Goal: Contribute content: Add original content to the website for others to see

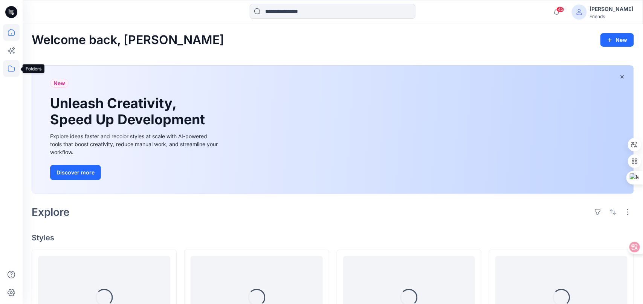
click at [8, 70] on icon at bounding box center [11, 69] width 7 height 6
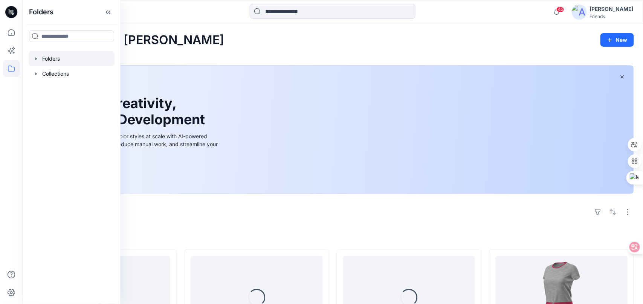
click at [65, 62] on div at bounding box center [72, 58] width 86 height 15
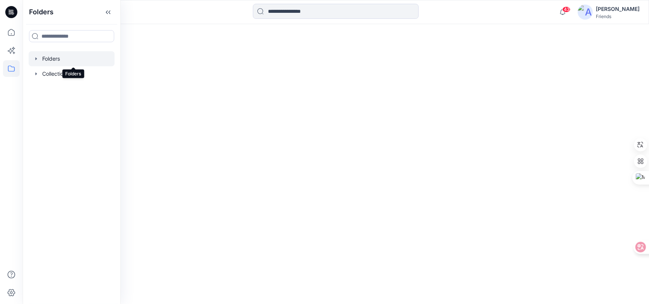
click at [52, 60] on div at bounding box center [72, 58] width 86 height 15
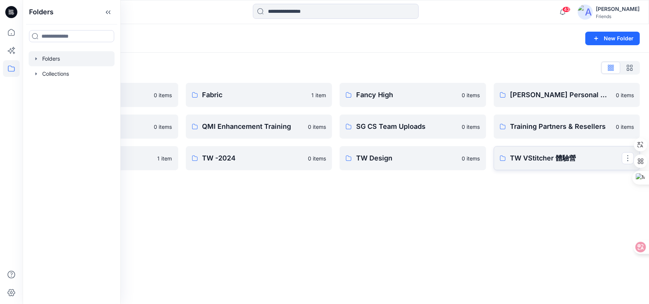
click at [540, 157] on p "TW VStitcher 體驗營" at bounding box center [566, 158] width 112 height 11
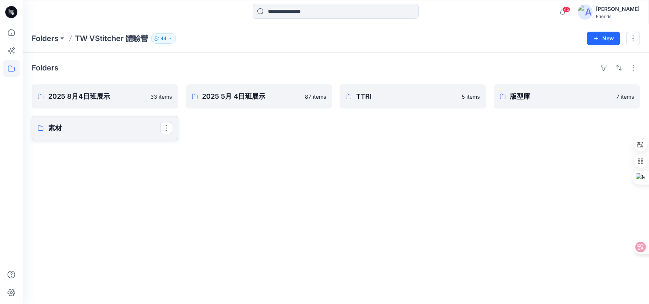
click at [104, 130] on p "素材" at bounding box center [104, 128] width 112 height 11
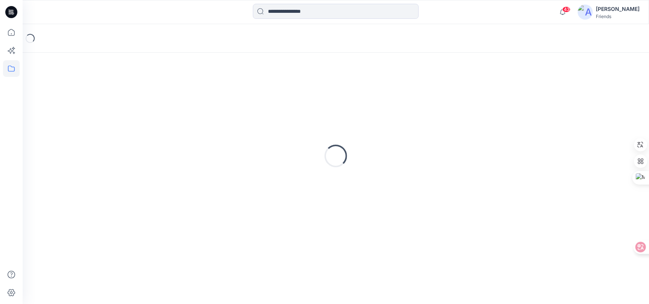
type textarea "*******"
click at [104, 130] on div "Loading..." at bounding box center [336, 156] width 608 height 188
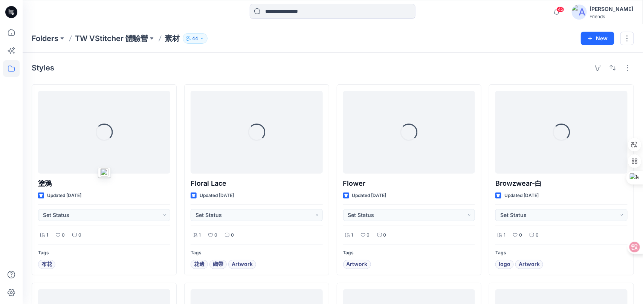
click at [356, 63] on div "Styles" at bounding box center [333, 68] width 602 height 12
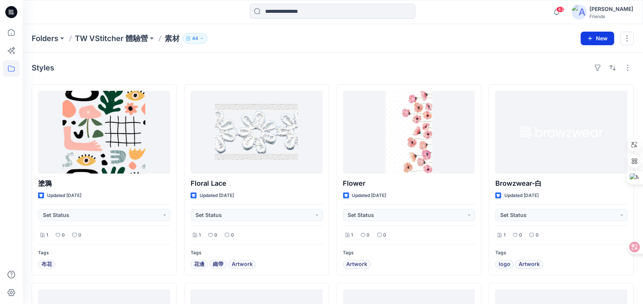
click at [602, 39] on button "New" at bounding box center [598, 39] width 34 height 14
click at [583, 56] on p "New Style" at bounding box center [574, 56] width 25 height 9
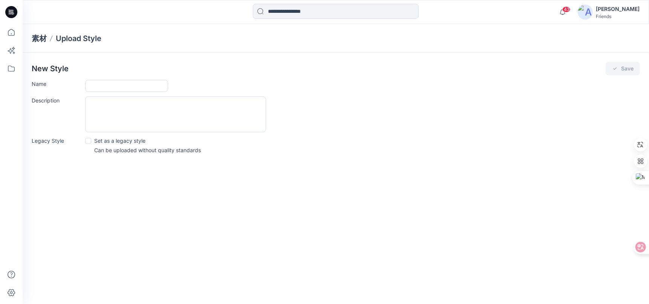
drag, startPoint x: 510, startPoint y: 170, endPoint x: 503, endPoint y: 168, distance: 7.5
click at [510, 170] on div "素材 Upload Style New Style Save Name Description Legacy Style Set as a legacy st…" at bounding box center [336, 164] width 626 height 280
click at [128, 86] on input "Name" at bounding box center [126, 86] width 83 height 12
paste input "*******"
type input "*******"
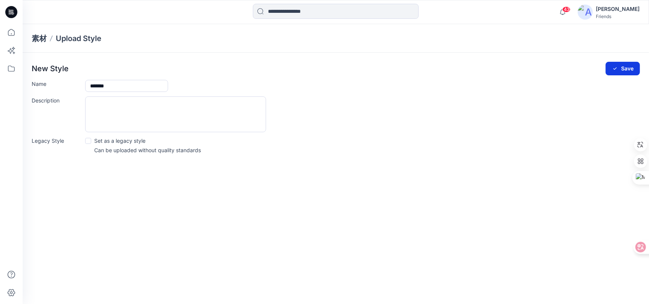
click at [632, 71] on button "Save" at bounding box center [622, 69] width 34 height 14
click at [622, 66] on button "Save" at bounding box center [622, 69] width 34 height 14
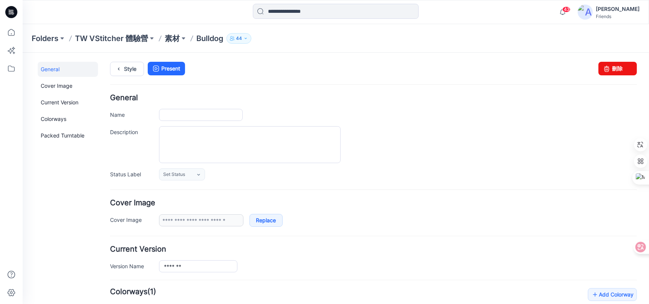
type input "*******"
type input "**********"
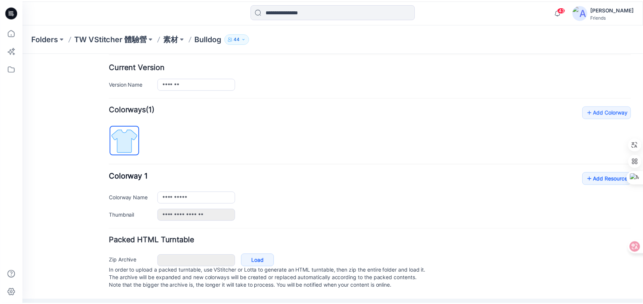
scroll to position [183, 0]
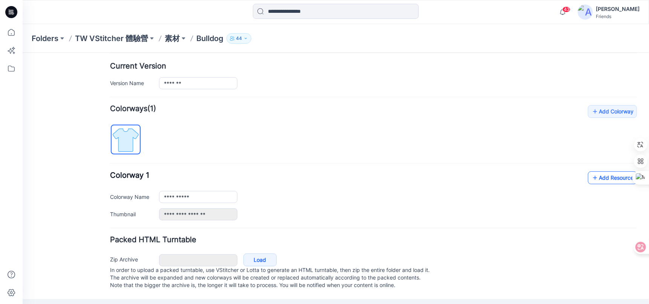
click at [611, 179] on link "Add Resource" at bounding box center [611, 177] width 49 height 13
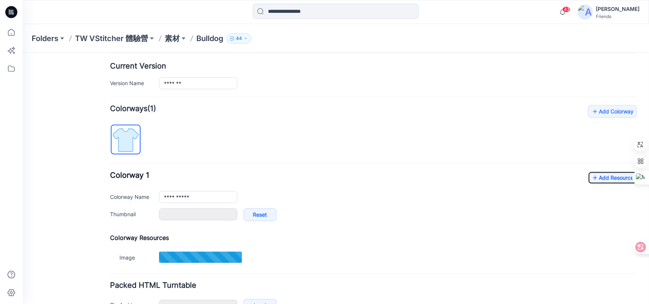
type input "*******"
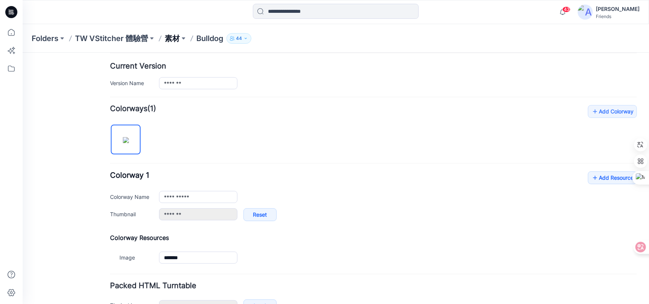
click at [171, 39] on p "素材" at bounding box center [172, 38] width 15 height 11
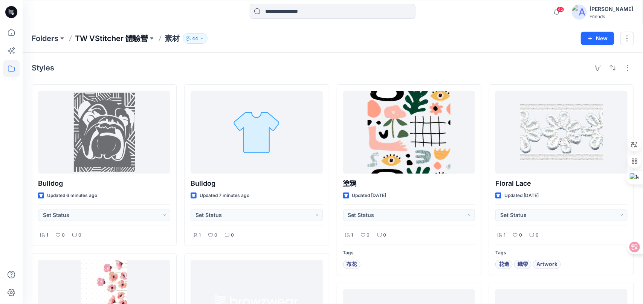
click at [128, 40] on p "TW VStitcher 體驗營" at bounding box center [111, 38] width 73 height 11
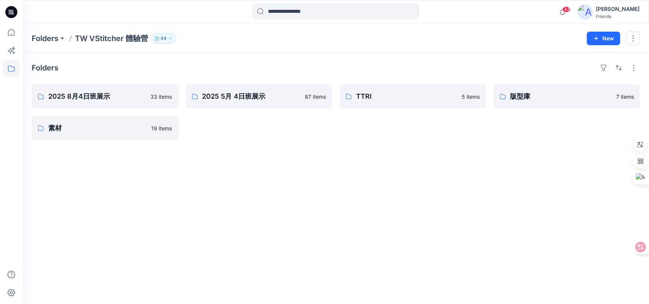
click at [250, 257] on div "Folders 2025 8月4日班展示 33 items 素材 19 items 2025 5月 4日班展示 87 items TTRI 5 items 版…" at bounding box center [336, 178] width 626 height 251
click at [88, 127] on p "素材" at bounding box center [104, 128] width 112 height 11
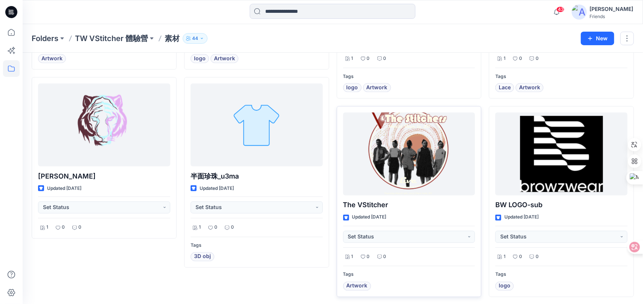
scroll to position [377, 0]
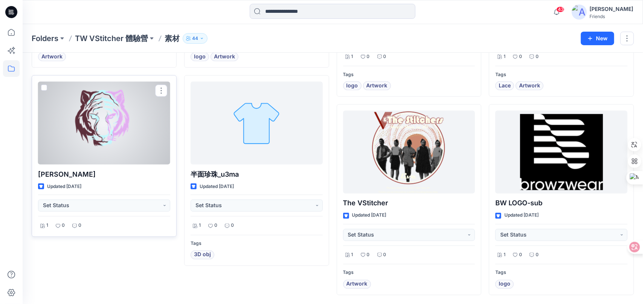
click at [154, 130] on div at bounding box center [104, 123] width 132 height 83
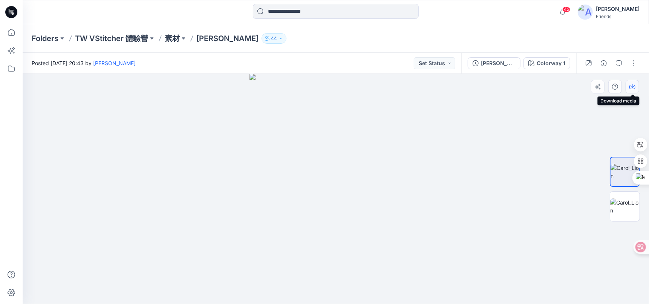
click at [634, 86] on icon "button" at bounding box center [632, 87] width 6 height 6
click at [271, 36] on p "44" at bounding box center [274, 38] width 6 height 8
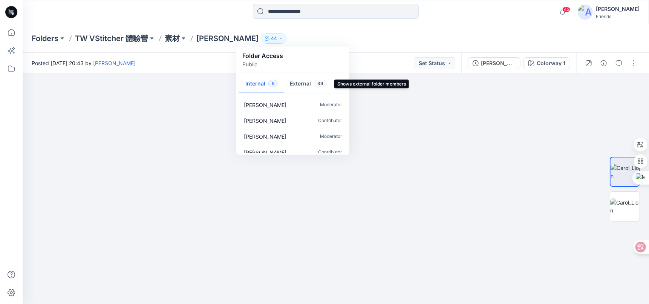
click at [308, 83] on button "External 39" at bounding box center [308, 84] width 49 height 19
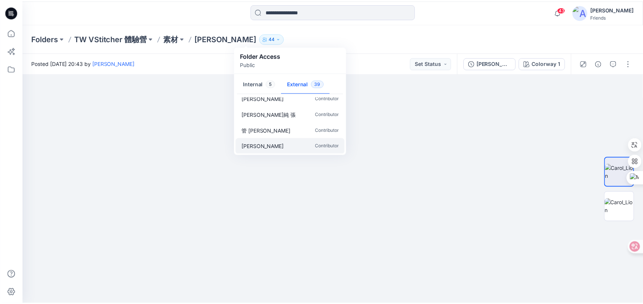
scroll to position [301, 0]
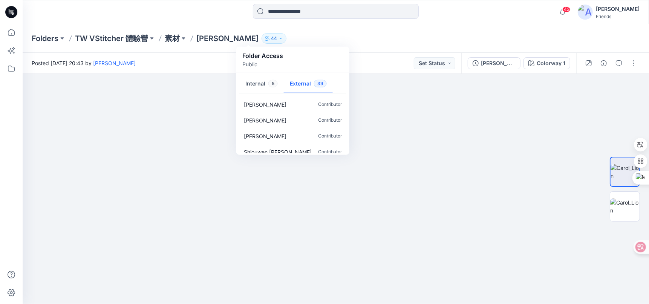
click at [211, 41] on p "[PERSON_NAME]" at bounding box center [227, 38] width 62 height 11
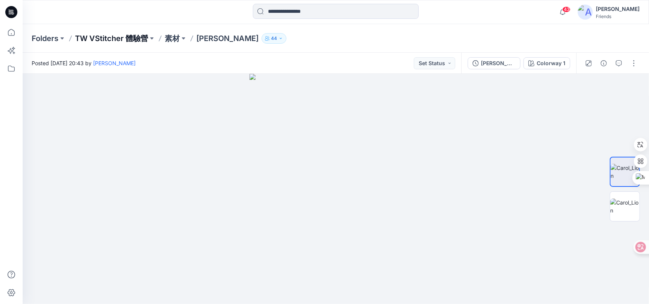
click at [146, 41] on p "TW VStitcher 體驗營" at bounding box center [111, 38] width 73 height 11
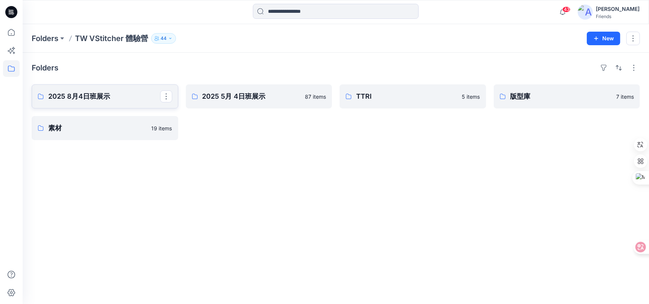
click at [134, 101] on p "2025 8月4日班展示" at bounding box center [104, 96] width 112 height 11
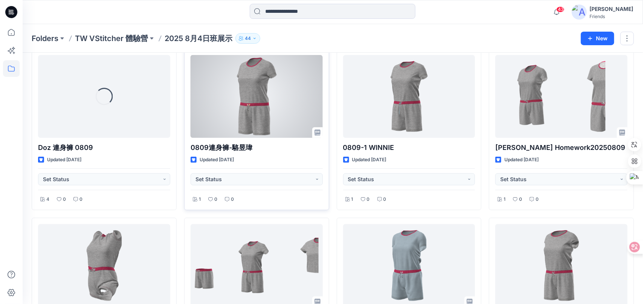
scroll to position [38, 0]
